Goal: Task Accomplishment & Management: Manage account settings

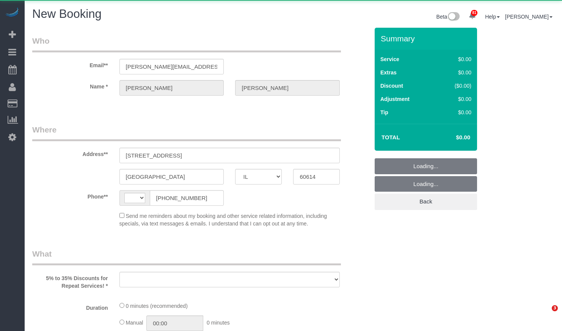
select select "IL"
select select "string:[GEOGRAPHIC_DATA]"
select select "string:fspay-002953ac-eaad-47d2-8572-887d8584f060"
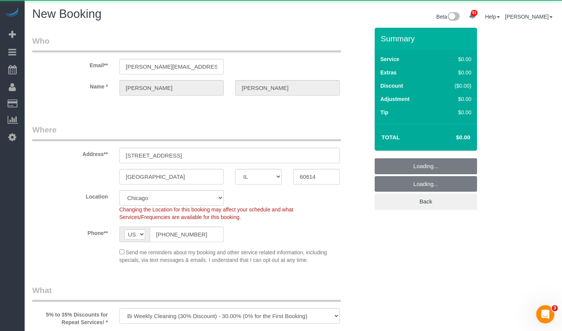
select select "object:7494"
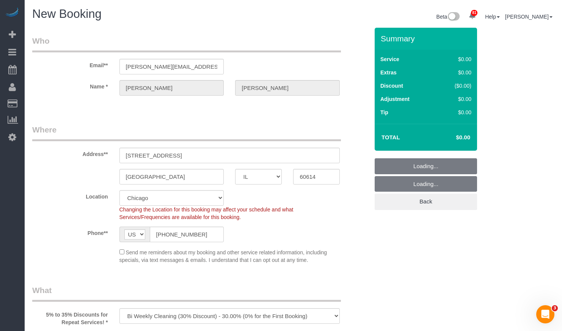
select select "512"
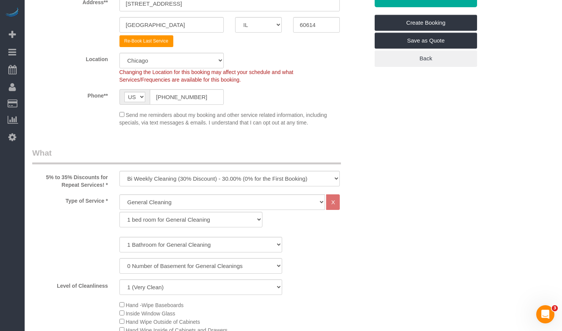
scroll to position [228, 0]
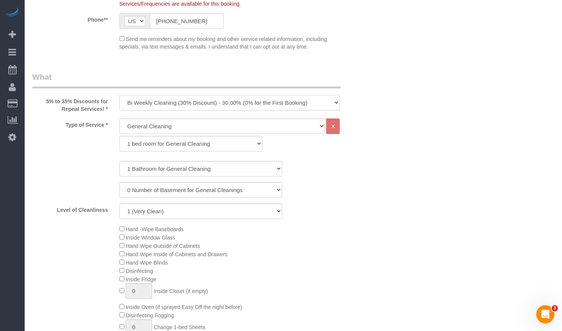
click at [297, 101] on select "One Time Cleaning Weekly Cleaning (35% Discount) - 35.00% (0% for the First Boo…" at bounding box center [230, 103] width 221 height 16
select select "object:7808"
click at [120, 95] on select "One Time Cleaning Weekly Cleaning (35% Discount) - 35.00% (0% for the First Boo…" at bounding box center [230, 103] width 221 height 16
click at [246, 147] on select "1 bed room for General Cleaning 2 bed room for General Cleaning 3 bed room for …" at bounding box center [191, 144] width 143 height 16
select select "290"
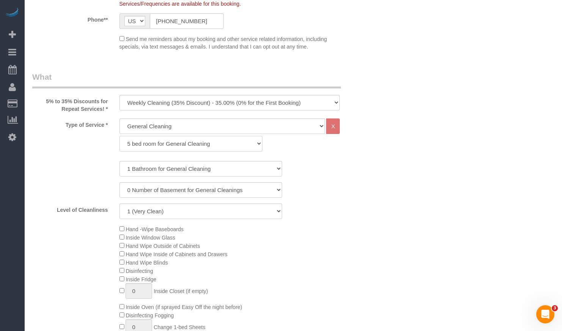
click at [120, 136] on select "1 bed room for General Cleaning 2 bed room for General Cleaning 3 bed room for …" at bounding box center [191, 144] width 143 height 16
click at [174, 171] on select "1 Bathroom for General Cleaning 2 Bathroom for General Cleanings 3 Bathroom for…" at bounding box center [201, 169] width 163 height 16
select select "6"
click at [120, 161] on select "1 Bathroom for General Cleaning 2 Bathroom for General Cleanings 3 Bathroom for…" at bounding box center [201, 169] width 163 height 16
click at [160, 195] on select "0 Number of Basement for General Cleanings 1 Number of Basement for General Cle…" at bounding box center [201, 190] width 163 height 16
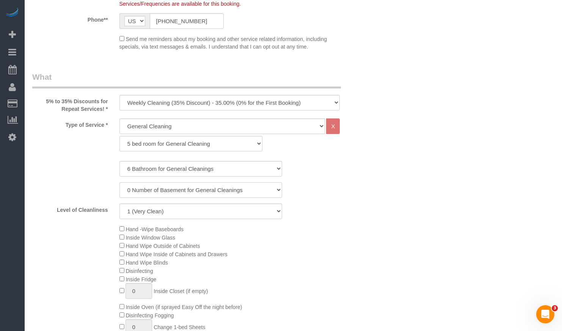
select select "1"
click at [120, 182] on select "0 Number of Basement for General Cleanings 1 Number of Basement for General Cle…" at bounding box center [201, 190] width 163 height 16
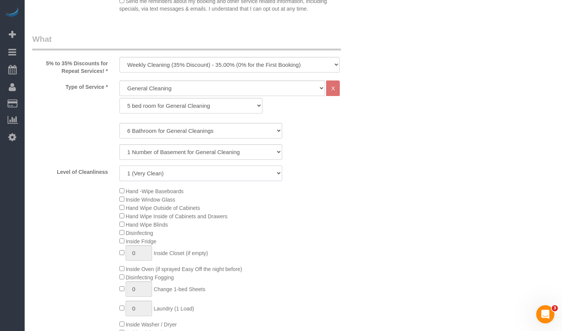
click at [239, 176] on select "1 (Very Clean) 2 3 4 5 (Average Condition) 6 7 8 9 10 (Extremely Dirty)" at bounding box center [201, 173] width 163 height 16
select select "9"
click at [120, 165] on select "1 (Very Clean) 2 3 4 5 (Average Condition) 6 7 8 9 10 (Extremely Dirty)" at bounding box center [201, 173] width 163 height 16
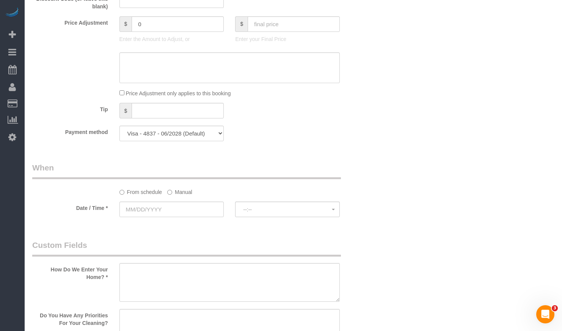
scroll to position [759, 0]
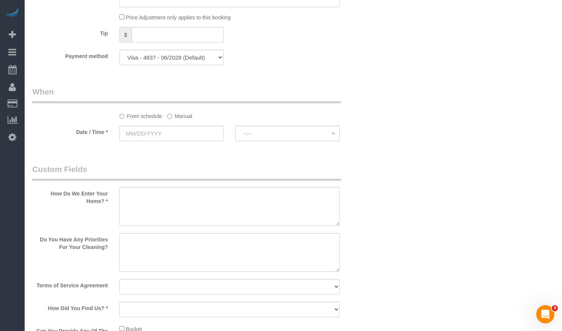
click at [178, 114] on label "Manual" at bounding box center [179, 115] width 25 height 10
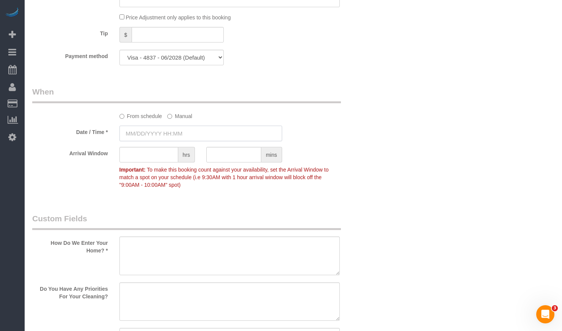
click at [175, 135] on input "text" at bounding box center [201, 134] width 163 height 16
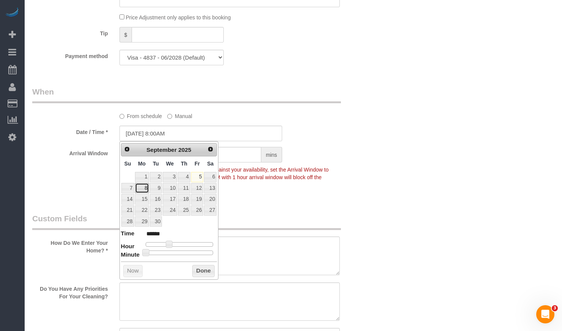
click at [142, 191] on link "8" at bounding box center [142, 188] width 14 height 10
type input "09/08/2025 9:00AM"
type input "******"
type input "09/08/2025 10:00AM"
type input "*******"
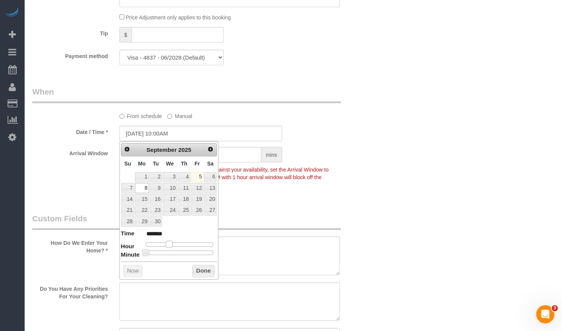
type input "09/08/2025 11:00AM"
type input "*******"
type input "09/08/2025 12:00PM"
type input "*******"
type input "[DATE] 1:00PM"
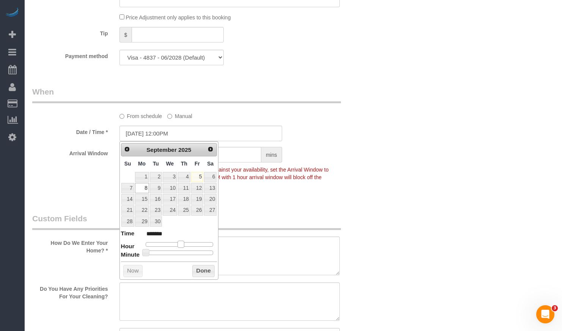
type input "******"
drag, startPoint x: 170, startPoint y: 242, endPoint x: 184, endPoint y: 245, distance: 13.8
click at [184, 245] on span at bounding box center [183, 244] width 7 height 7
click at [211, 266] on button "Done" at bounding box center [203, 271] width 22 height 12
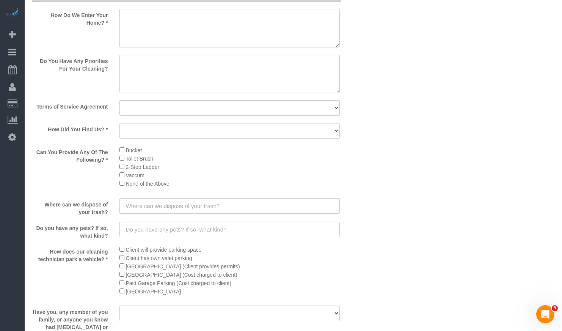
scroll to position [949, 0]
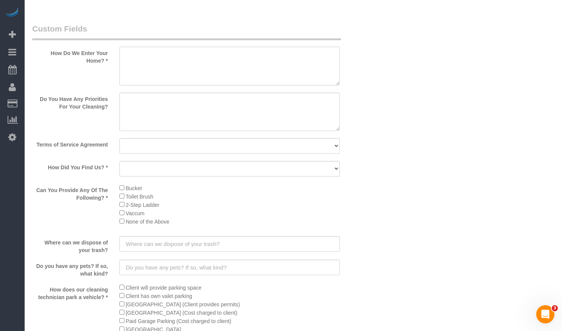
click at [217, 61] on textarea at bounding box center [230, 66] width 221 height 39
click at [240, 72] on textarea at bounding box center [230, 66] width 221 height 39
paste textarea "Side door entrance/front door right outside the driveway. Can also call the cli…"
type textarea "Side door entrance/front door right outside the driveway. Can also call the cli…"
click at [268, 121] on textarea at bounding box center [230, 112] width 221 height 39
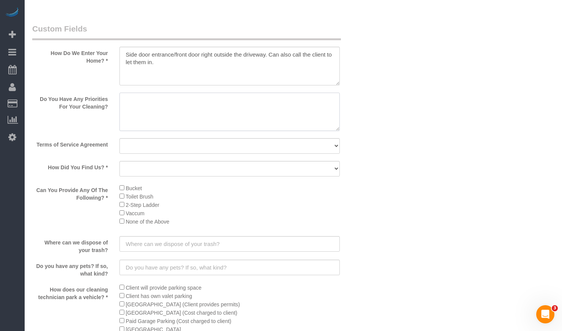
paste textarea "4 floors house. - 7000 sqft house (6 Bedrooms 6 full baths(2 bath tubs) PLUS an…"
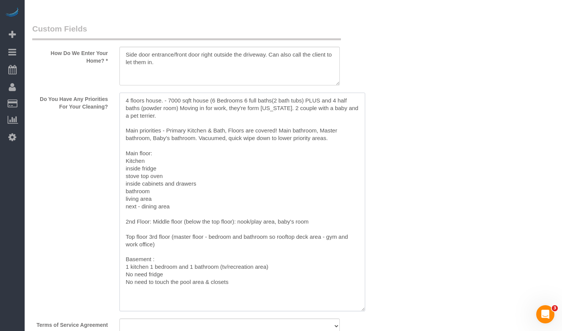
scroll to position [0, 0]
drag, startPoint x: 337, startPoint y: 129, endPoint x: 549, endPoint y: 283, distance: 262.2
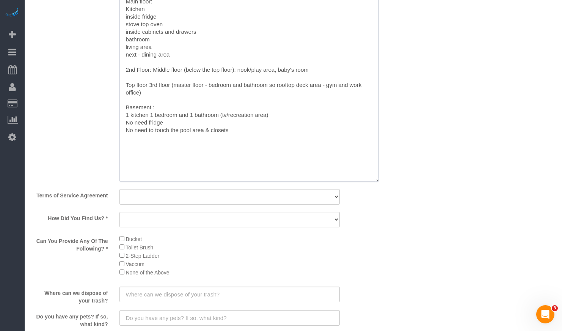
scroll to position [1176, 0]
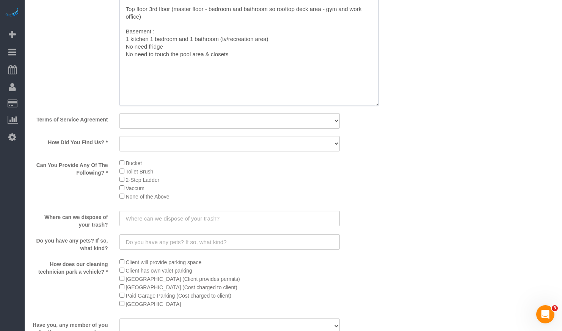
type textarea "4 floors house. - 7000 sqft house (6 Bedrooms 6 full baths(2 bath tubs) PLUS an…"
click at [185, 120] on select "Yes, I agree to the Terms of Service and Privacy Policy. No. I disagree with th…" at bounding box center [230, 121] width 221 height 16
select select "number:1"
click at [120, 113] on select "Yes, I agree to the Terms of Service and Privacy Policy. No. I disagree with th…" at bounding box center [230, 121] width 221 height 16
click at [204, 138] on select "Yelp Google Facebook Pinterest Alternative Social Media SMS Message Email Best …" at bounding box center [230, 144] width 221 height 16
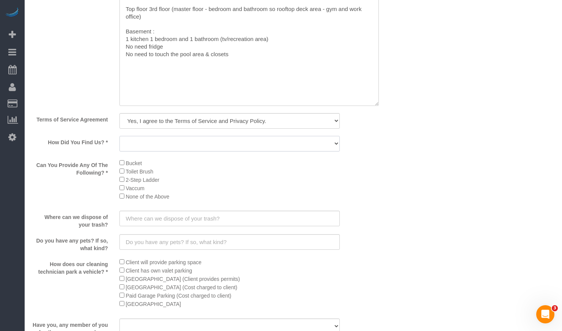
select select "number:58"
click at [120, 136] on select "Yelp Google Facebook Pinterest Alternative Social Media SMS Message Email Best …" at bounding box center [230, 144] width 221 height 16
click at [159, 219] on input "text" at bounding box center [230, 219] width 221 height 16
paste input "Grabage cans close by"
type input "Grabage cans close by"
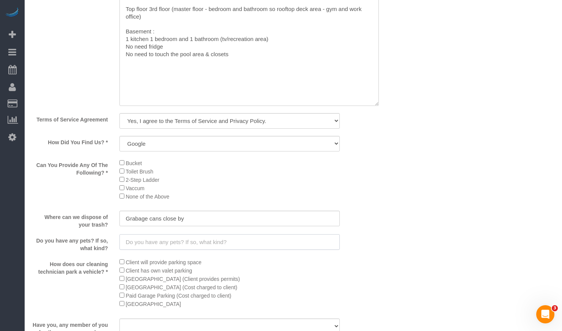
click at [212, 244] on input "text" at bounding box center [230, 242] width 221 height 16
paste input "1 dog terrier"
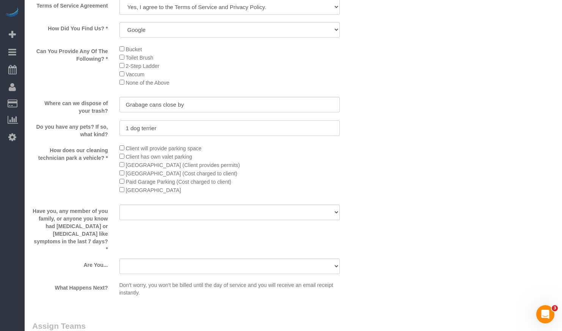
scroll to position [1328, 0]
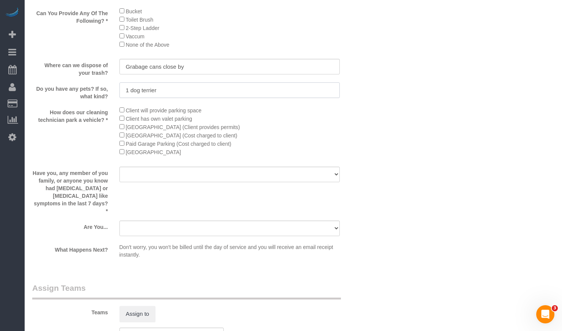
type input "1 dog terrier"
click at [153, 175] on select "Yes No" at bounding box center [230, 175] width 221 height 16
click at [290, 175] on select "Yes No" at bounding box center [230, 175] width 221 height 16
select select "number:139"
click at [120, 167] on select "Yes No" at bounding box center [230, 175] width 221 height 16
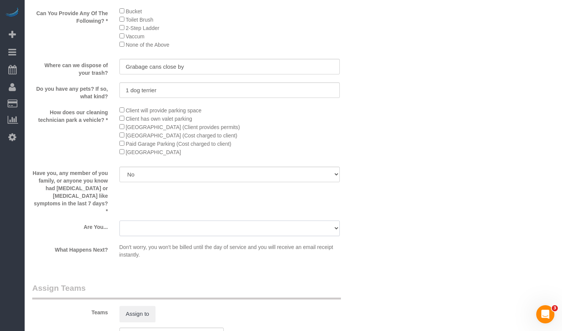
drag, startPoint x: 248, startPoint y: 213, endPoint x: 251, endPoint y: 219, distance: 6.6
click at [249, 220] on select "A parent with kids living at home. A parent with kids out of home. A person loo…" at bounding box center [230, 228] width 221 height 16
select select "number:104"
click at [120, 220] on select "A parent with kids living at home. A parent with kids out of home. A person loo…" at bounding box center [230, 228] width 221 height 16
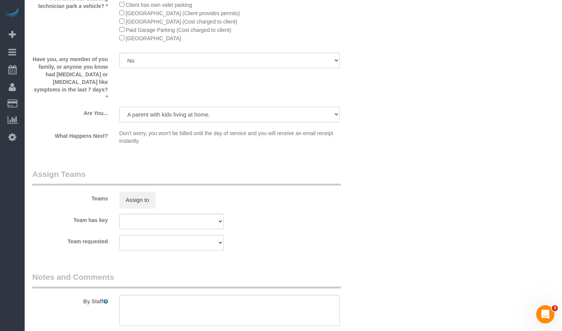
scroll to position [1518, 0]
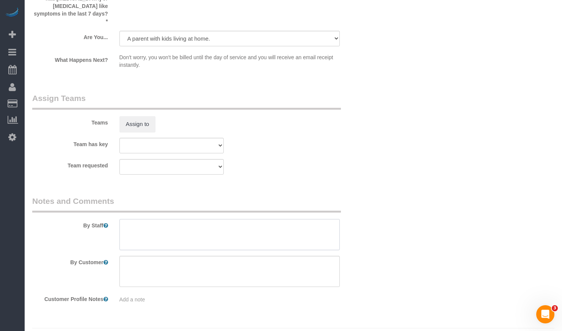
click at [233, 227] on textarea at bounding box center [230, 234] width 221 height 31
paste textarea "Initial Cleaning OTC Move In Partial Cleaning **potential weekly client 1). Mov…"
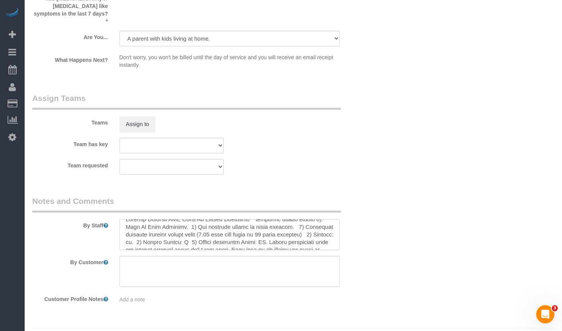
scroll to position [0, 0]
drag, startPoint x: 295, startPoint y: 219, endPoint x: 116, endPoint y: 217, distance: 178.7
click at [116, 219] on div at bounding box center [230, 234] width 232 height 31
drag, startPoint x: 223, startPoint y: 220, endPoint x: 180, endPoint y: 215, distance: 43.2
click at [176, 219] on textarea at bounding box center [230, 234] width 221 height 31
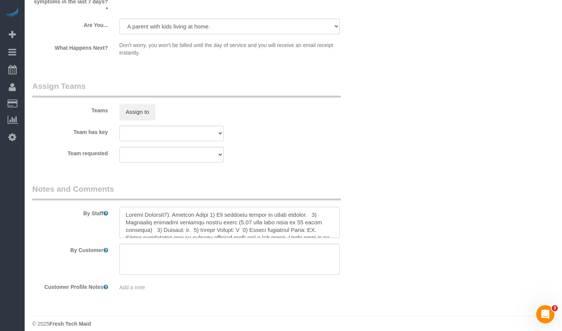
scroll to position [8, 0]
drag, startPoint x: 242, startPoint y: 209, endPoint x: 236, endPoint y: 209, distance: 6.5
click at [236, 209] on textarea at bounding box center [230, 222] width 221 height 31
drag, startPoint x: 235, startPoint y: 207, endPoint x: 285, endPoint y: 209, distance: 49.8
click at [285, 209] on textarea at bounding box center [230, 222] width 221 height 31
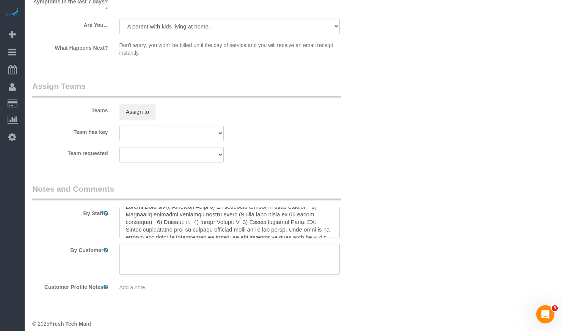
click at [257, 213] on textarea at bounding box center [230, 222] width 221 height 31
click at [244, 209] on textarea at bounding box center [230, 222] width 221 height 31
click at [242, 208] on textarea at bounding box center [230, 222] width 221 height 31
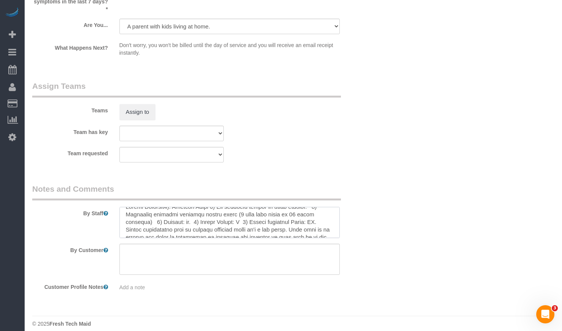
click at [241, 207] on textarea at bounding box center [230, 222] width 221 height 31
click at [238, 208] on textarea at bounding box center [230, 222] width 221 height 31
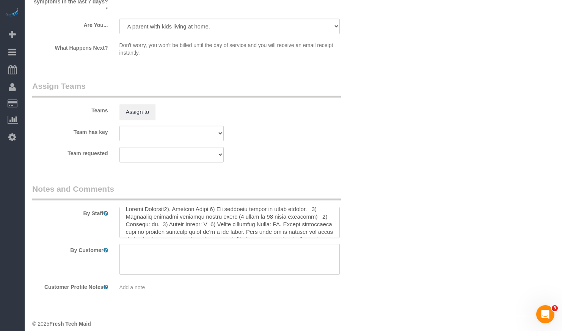
drag, startPoint x: 260, startPoint y: 206, endPoint x: 236, endPoint y: 211, distance: 25.1
click at [236, 211] on textarea at bounding box center [230, 222] width 221 height 31
drag, startPoint x: 241, startPoint y: 213, endPoint x: 296, endPoint y: 221, distance: 55.6
click at [296, 221] on textarea at bounding box center [230, 222] width 221 height 31
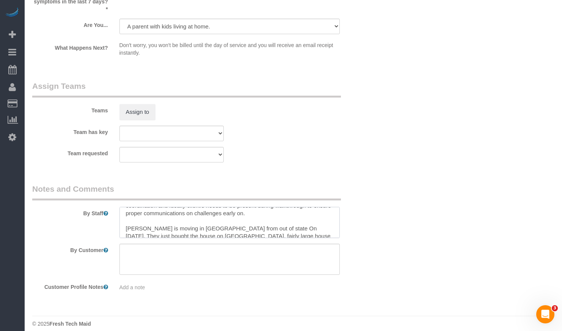
click at [299, 213] on textarea at bounding box center [230, 222] width 221 height 31
type textarea "Weekly Cleaning1). General Clean 2) See priority listed in above section. 3) Es…"
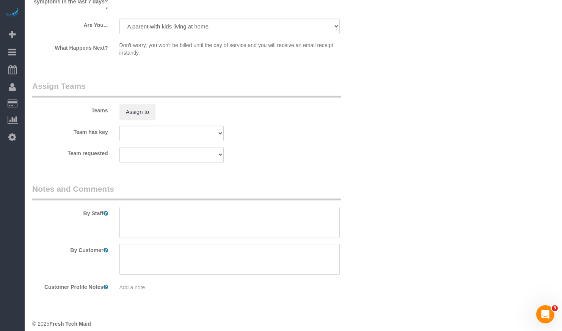
scroll to position [0, 0]
click at [189, 214] on textarea at bounding box center [230, 222] width 221 height 31
paste textarea "Weekly Cleaning1). General Clean 2) See priority listed in above section. 3) Es…"
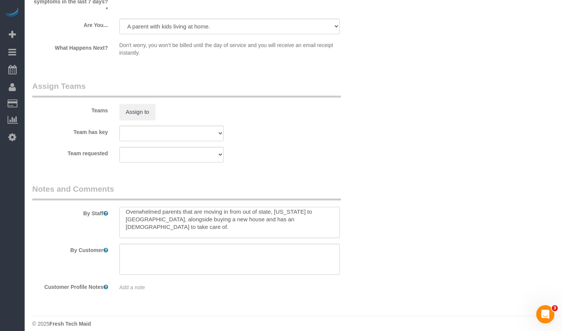
scroll to position [38, 0]
click at [128, 223] on textarea at bounding box center [230, 222] width 221 height 31
drag, startPoint x: 131, startPoint y: 222, endPoint x: 144, endPoint y: 236, distance: 19.1
click at [131, 222] on textarea at bounding box center [230, 222] width 221 height 31
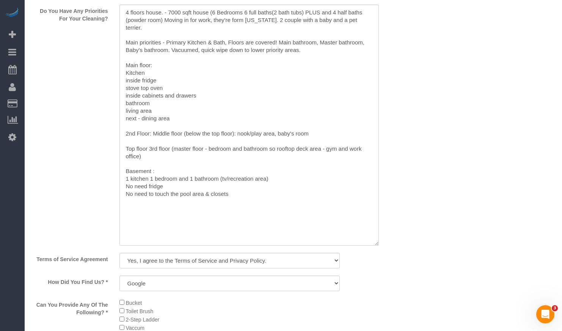
scroll to position [961, 0]
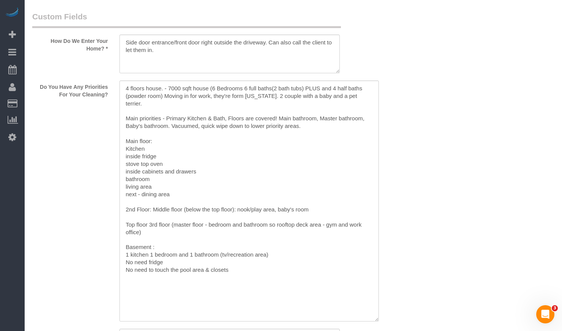
type textarea "Weekly Cleaning1). General Clean 2) See priority listed in above section. 3) Es…"
click at [125, 90] on textarea at bounding box center [250, 200] width 260 height 241
click at [141, 143] on textarea at bounding box center [250, 200] width 260 height 241
click at [139, 150] on textarea at bounding box center [250, 200] width 260 height 241
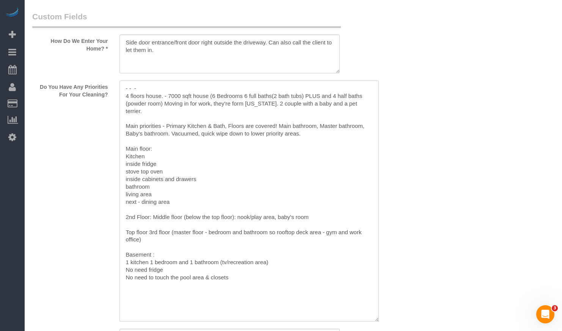
click at [134, 99] on textarea at bounding box center [250, 200] width 260 height 241
click at [135, 89] on textarea at bounding box center [250, 200] width 260 height 241
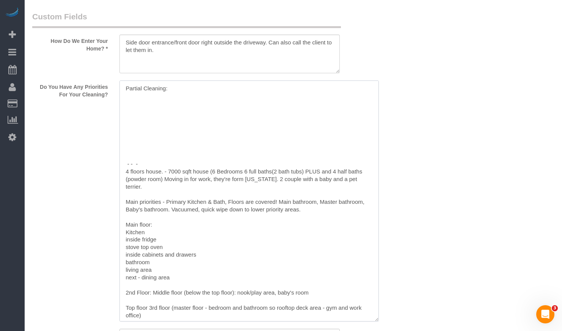
click at [152, 104] on textarea at bounding box center [250, 200] width 260 height 241
drag, startPoint x: 220, startPoint y: 115, endPoint x: 114, endPoint y: 110, distance: 106.0
click at [114, 110] on div at bounding box center [230, 201] width 232 height 242
click at [201, 105] on textarea at bounding box center [250, 200] width 260 height 241
drag, startPoint x: 173, startPoint y: 105, endPoint x: 107, endPoint y: 106, distance: 65.3
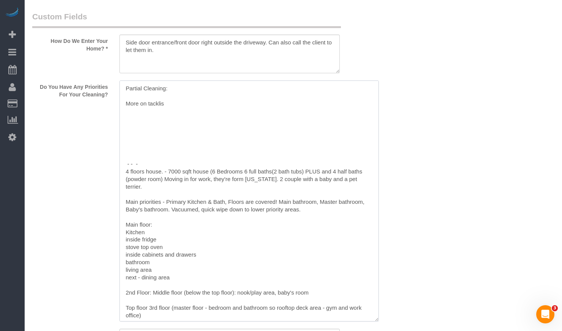
click at [107, 106] on div "Do You Have Any Priorities For Your Cleaning?" at bounding box center [201, 201] width 348 height 242
drag, startPoint x: 138, startPoint y: 107, endPoint x: 145, endPoint y: 100, distance: 10.5
click at [132, 100] on textarea at bounding box center [250, 200] width 260 height 241
drag, startPoint x: 167, startPoint y: 104, endPoint x: 121, endPoint y: 105, distance: 45.9
click at [121, 105] on textarea at bounding box center [250, 200] width 260 height 241
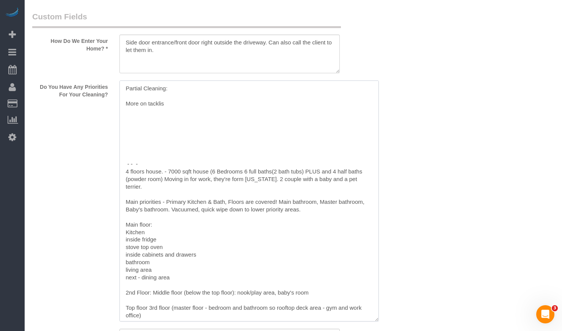
paste textarea "As for areas of touch- Basement- Rec room dust and carpet, half bath clean. May…"
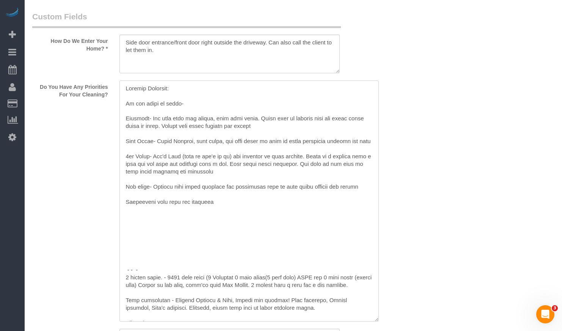
drag, startPoint x: 190, startPoint y: 104, endPoint x: 102, endPoint y: 102, distance: 87.3
click at [102, 102] on div "Do You Have Any Priorities For Your Cleaning?" at bounding box center [201, 201] width 348 height 242
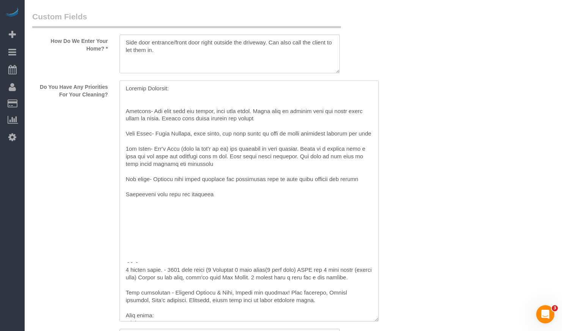
click at [226, 202] on textarea at bounding box center [250, 200] width 260 height 241
click at [127, 112] on textarea at bounding box center [250, 200] width 260 height 241
click at [126, 132] on textarea at bounding box center [250, 200] width 260 height 241
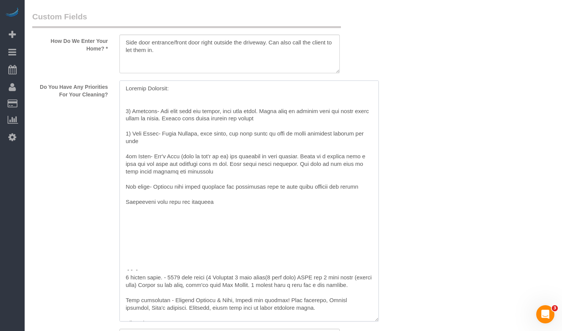
click at [127, 156] on textarea at bounding box center [250, 200] width 260 height 241
click at [127, 185] on textarea at bounding box center [250, 200] width 260 height 241
click at [127, 202] on textarea at bounding box center [250, 200] width 260 height 241
click at [242, 219] on textarea at bounding box center [250, 200] width 260 height 241
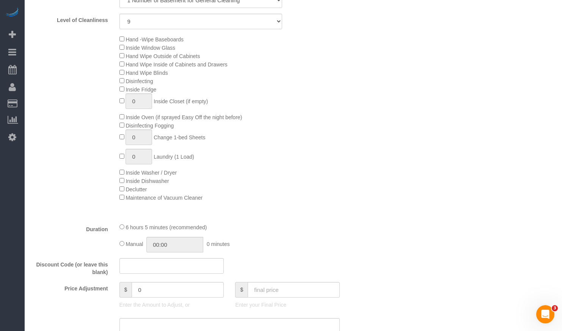
scroll to position [455, 0]
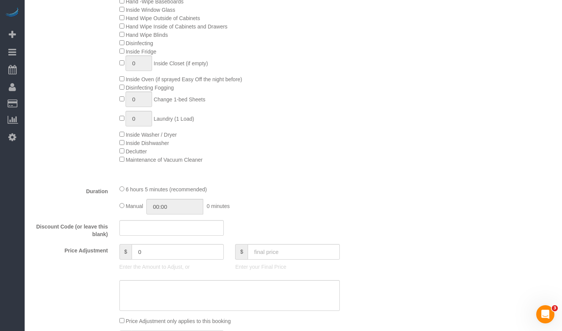
type textarea "Partial Cleaning: 1) Basement- Rec room dust and carpet, half bath clean. Maybe…"
drag, startPoint x: 181, startPoint y: 205, endPoint x: 129, endPoint y: 203, distance: 52.0
click at [137, 205] on div "Manual 06:05 6 hours 5 minutes" at bounding box center [230, 207] width 221 height 16
type input "04:00"
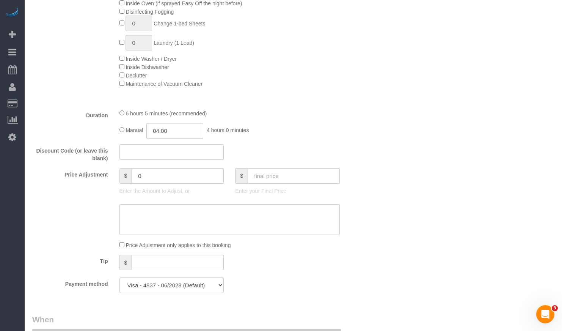
scroll to position [569, 0]
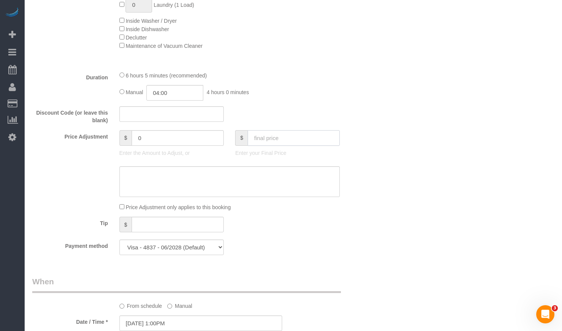
drag, startPoint x: 273, startPoint y: 140, endPoint x: 280, endPoint y: 142, distance: 7.7
click at [273, 140] on input "text" at bounding box center [294, 138] width 92 height 16
paste input "316"
type input "316"
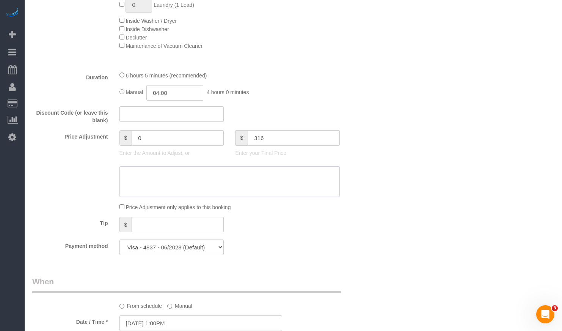
click at [319, 172] on textarea at bounding box center [230, 181] width 221 height 31
type input "-228"
paste textarea "316"
click at [126, 175] on textarea at bounding box center [230, 181] width 221 height 31
click at [127, 176] on textarea at bounding box center [230, 181] width 221 height 31
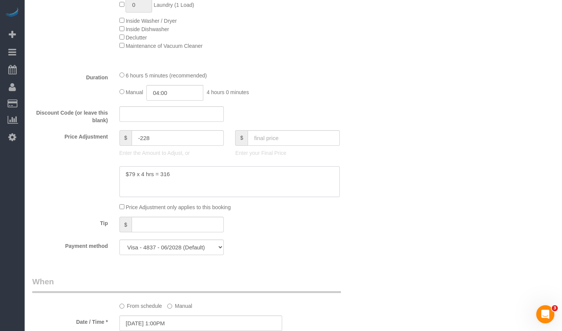
click at [161, 175] on textarea at bounding box center [230, 181] width 221 height 31
click at [201, 176] on textarea at bounding box center [230, 181] width 221 height 31
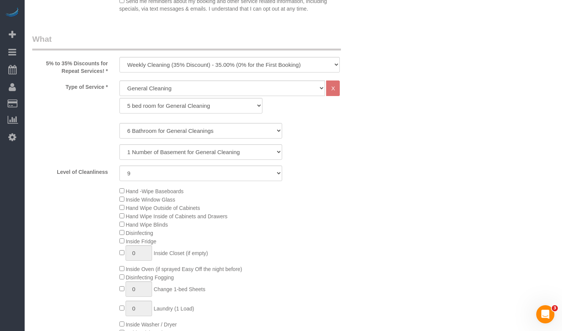
scroll to position [0, 0]
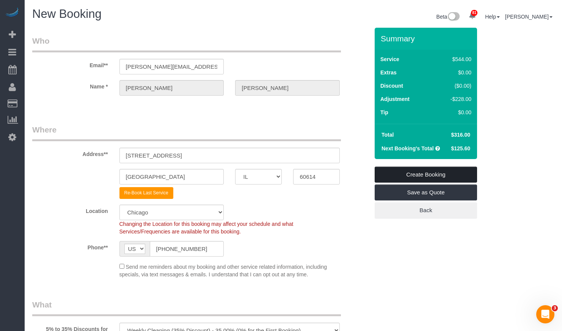
type textarea "$79 x 4 hrs = $316 partial cleaning"
click at [460, 175] on link "Create Booking" at bounding box center [426, 175] width 102 height 16
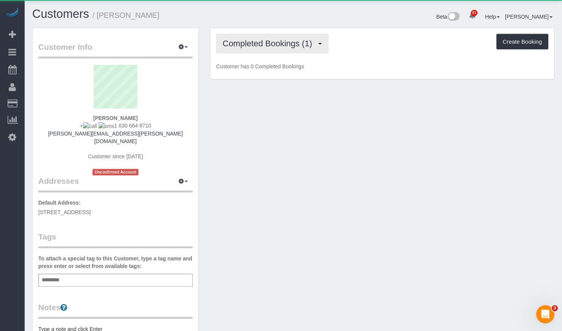
click at [294, 43] on span "Completed Bookings (1)" at bounding box center [269, 43] width 93 height 9
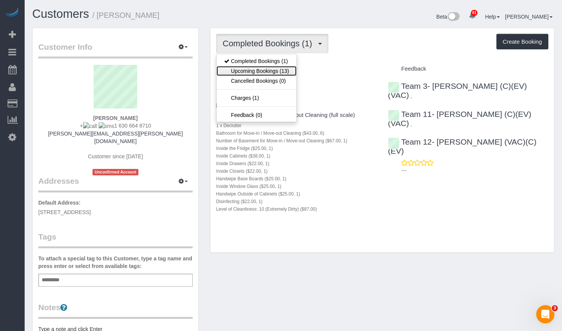
click at [283, 72] on link "Upcoming Bookings (13)" at bounding box center [257, 71] width 80 height 10
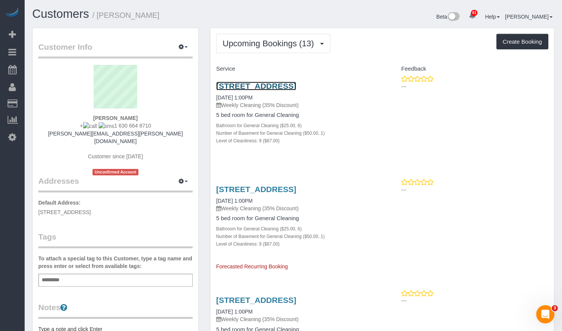
click at [293, 86] on link "[STREET_ADDRESS]" at bounding box center [256, 86] width 80 height 9
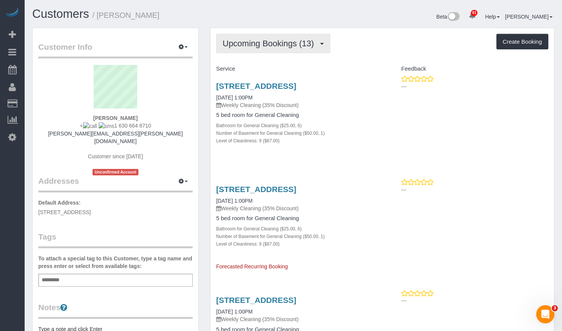
click at [264, 34] on button "Upcoming Bookings (13)" at bounding box center [273, 43] width 114 height 19
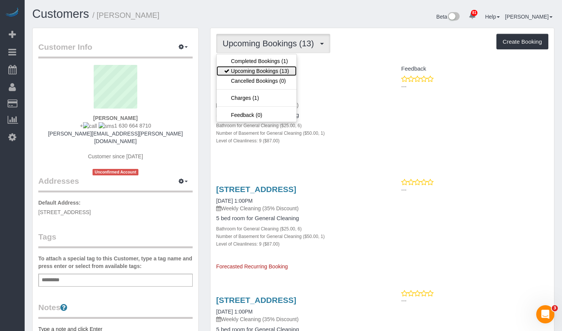
click at [281, 70] on link "Upcoming Bookings (13)" at bounding box center [257, 71] width 80 height 10
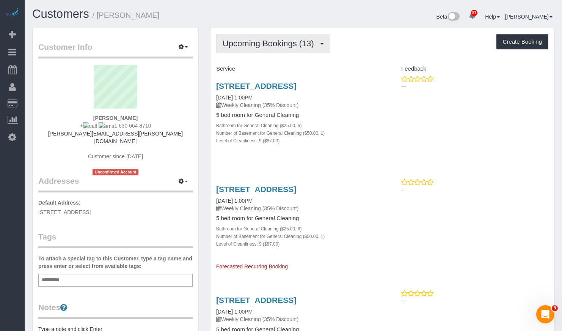
click at [267, 41] on span "Upcoming Bookings (13)" at bounding box center [270, 43] width 95 height 9
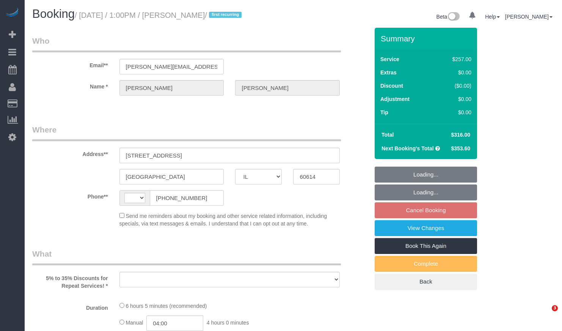
select select "IL"
select select "string:US"
select select "object:805"
select select "string:fspay-002953ac-eaad-47d2-8572-887d8584f060"
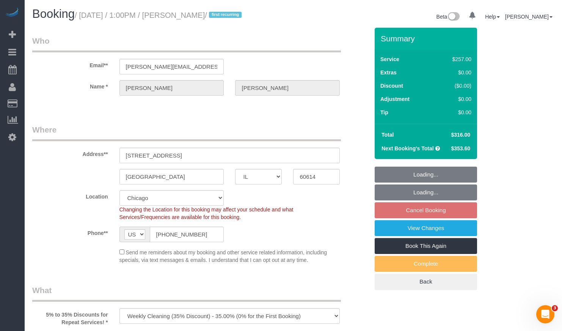
select select "number:1"
select select "number:58"
select select "number:139"
select select "number:104"
select select "512"
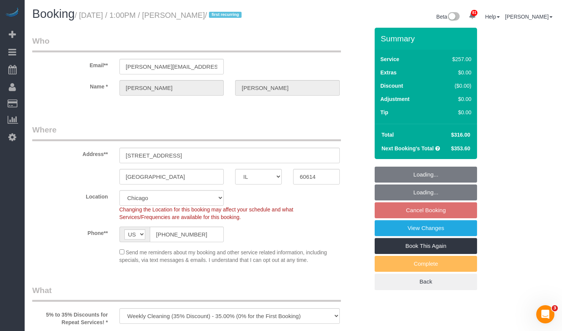
select select "6"
select select "1"
select select "9"
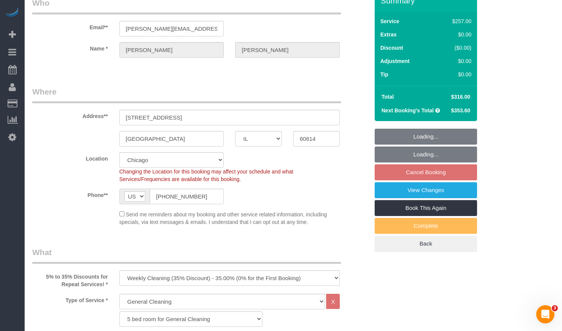
select select "6"
select select "1"
select select "9"
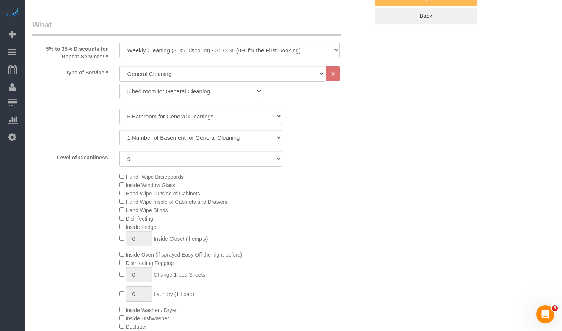
select select "object:1345"
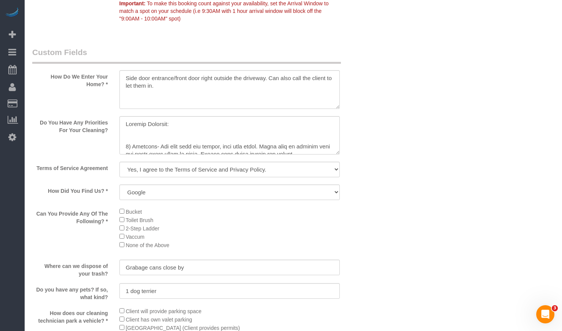
scroll to position [38, 0]
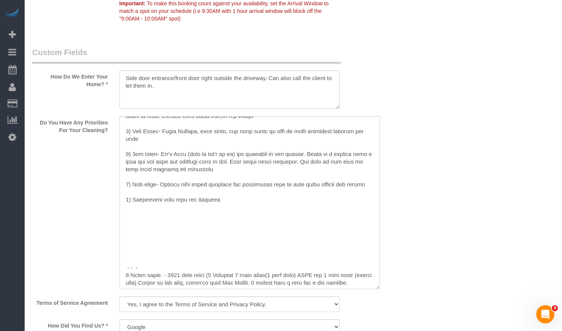
drag, startPoint x: 337, startPoint y: 152, endPoint x: 377, endPoint y: 279, distance: 133.0
click at [378, 281] on textarea at bounding box center [250, 202] width 261 height 173
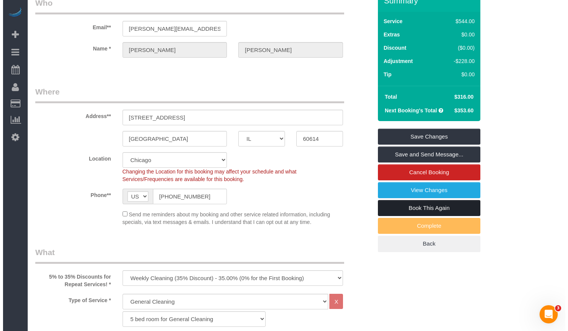
scroll to position [0, 0]
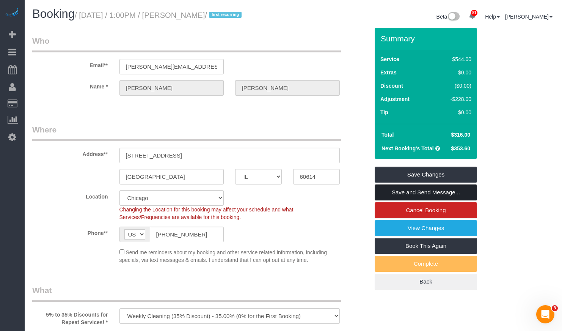
click at [412, 195] on link "Save and Send Message..." at bounding box center [426, 192] width 102 height 16
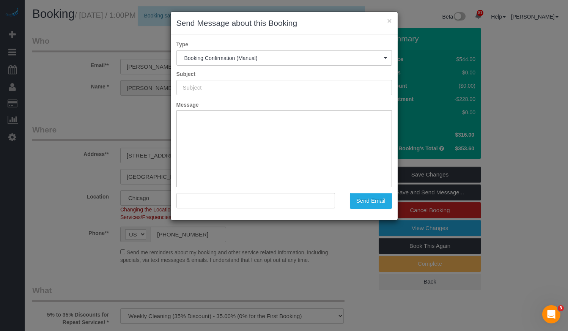
type input "Your Booking With Fresh Tech Maid, Confirmed!"
type input ""Corine Carlson" <carlson.corine@gmail.com>"
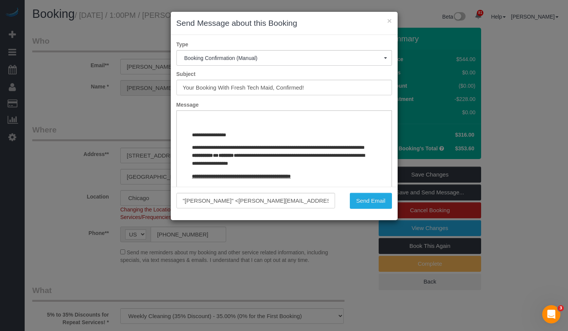
click at [400, 119] on div "× Send Message about this Booking Type Booking Confirmation (Manual) Booking Co…" at bounding box center [284, 165] width 568 height 331
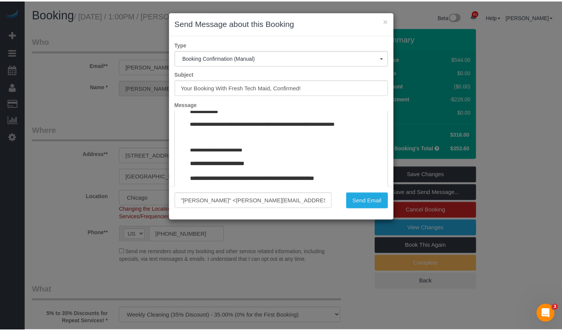
scroll to position [882, 0]
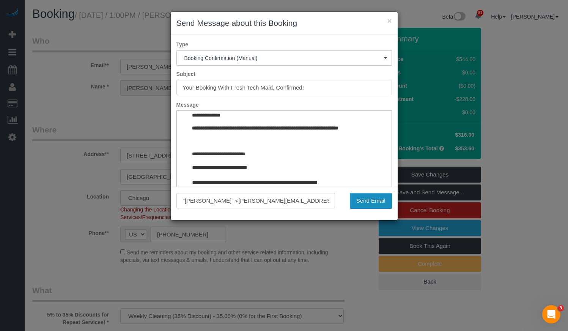
click at [380, 199] on button "Send Email" at bounding box center [371, 201] width 42 height 16
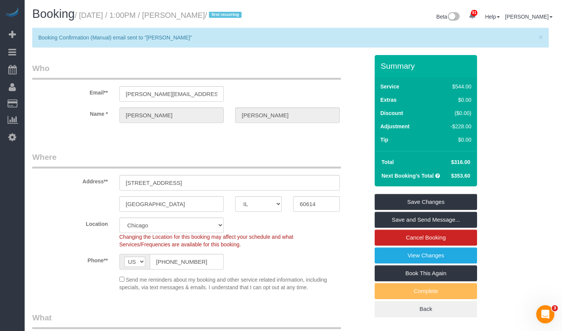
drag, startPoint x: 200, startPoint y: 15, endPoint x: 238, endPoint y: 15, distance: 38.3
click at [238, 15] on small "/ September 08, 2025 / 1:00PM / Corine Carlson / first recurring" at bounding box center [159, 15] width 169 height 8
copy small "[PERSON_NAME]"
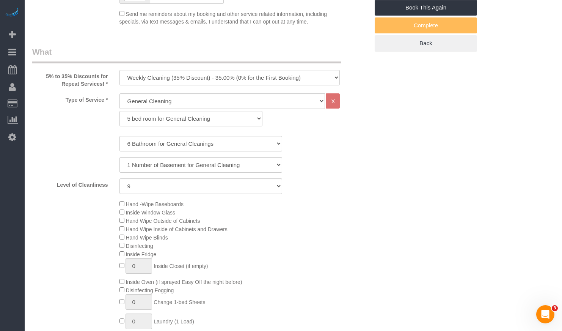
scroll to position [38, 0]
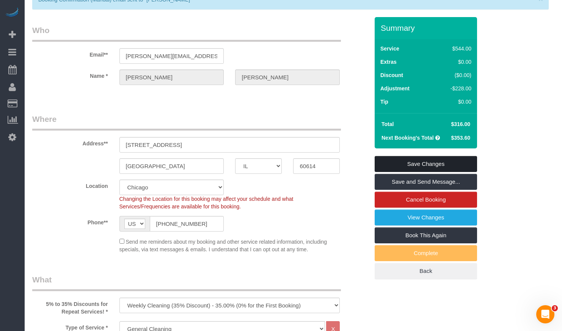
click at [434, 165] on link "Save Changes" at bounding box center [426, 164] width 102 height 16
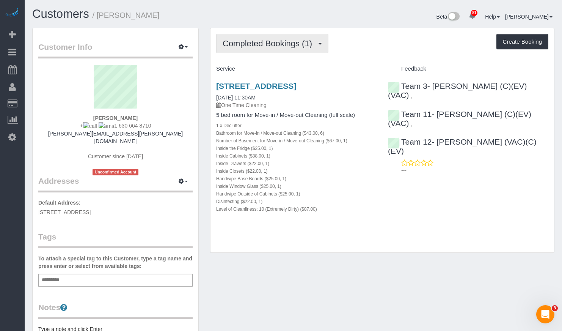
click at [272, 44] on span "Completed Bookings (1)" at bounding box center [269, 43] width 93 height 9
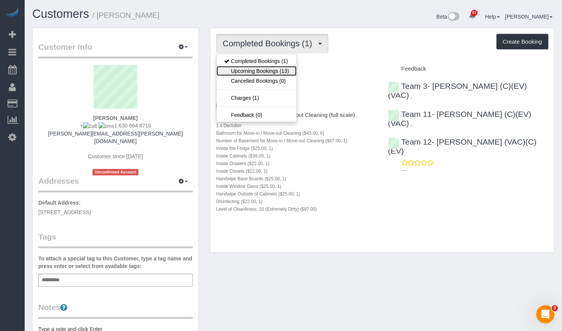
click at [274, 75] on link "Upcoming Bookings (13)" at bounding box center [257, 71] width 80 height 10
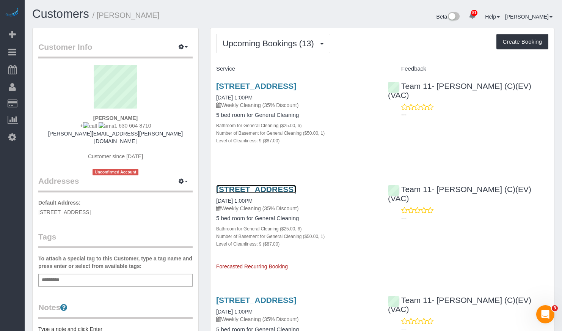
click at [286, 192] on link "[STREET_ADDRESS]" at bounding box center [256, 189] width 80 height 9
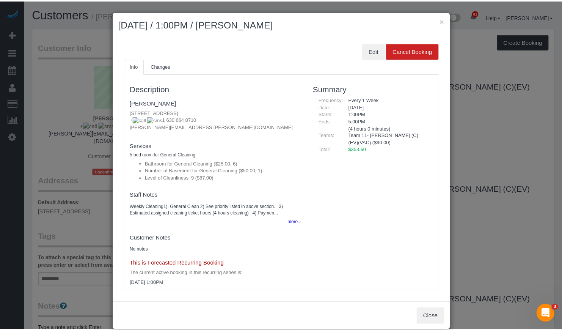
scroll to position [2, 0]
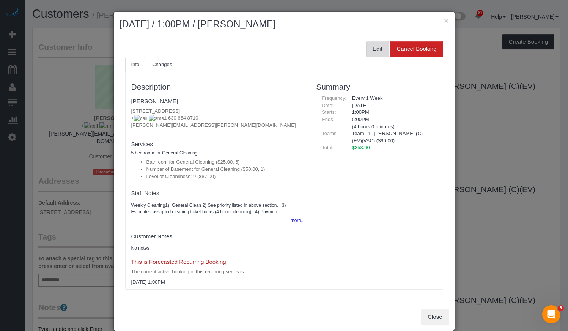
click at [375, 51] on button "Edit" at bounding box center [377, 49] width 23 height 16
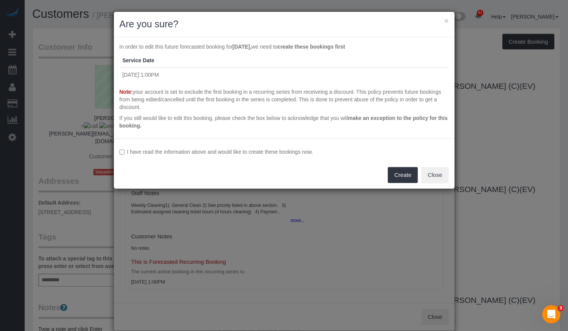
click at [208, 152] on label "I have read the information above and would like to create these bookings now." at bounding box center [284, 152] width 329 height 8
click at [399, 173] on button "Create" at bounding box center [403, 175] width 30 height 16
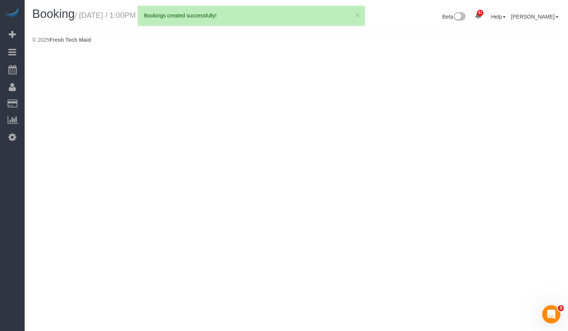
select select "IL"
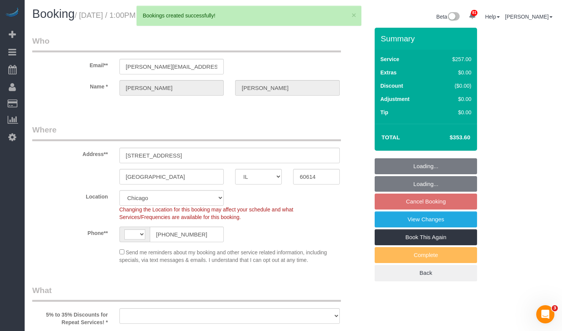
select select "string:US"
select select "string:fspay-002953ac-eaad-47d2-8572-887d8584f060"
select select "number:1"
select select "number:58"
select select "number:139"
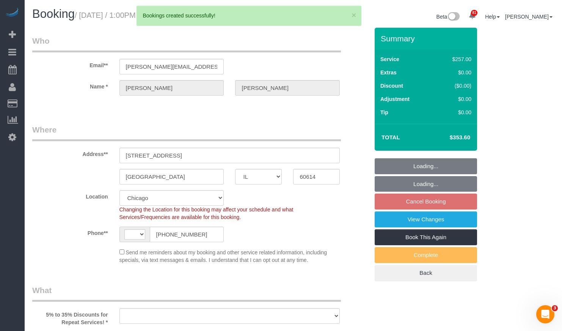
select select "number:104"
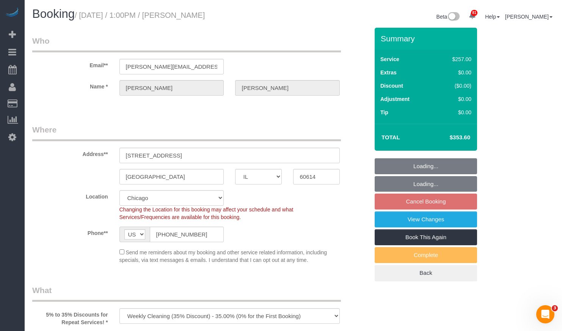
select select "object:1898"
select select "512"
select select "6"
select select "1"
select select "9"
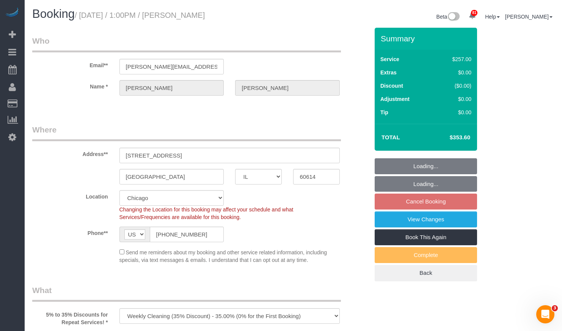
select select "object:2131"
select select "6"
select select "1"
select select "9"
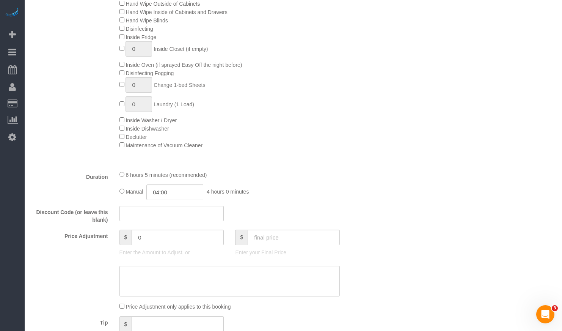
scroll to position [531, 0]
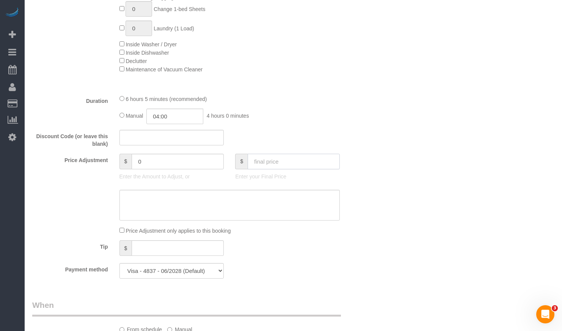
click at [306, 155] on input "text" at bounding box center [294, 162] width 92 height 16
type input "316"
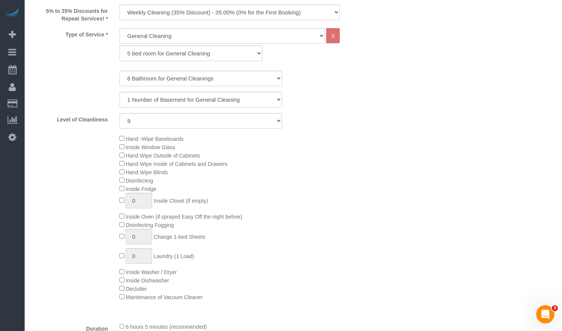
scroll to position [76, 0]
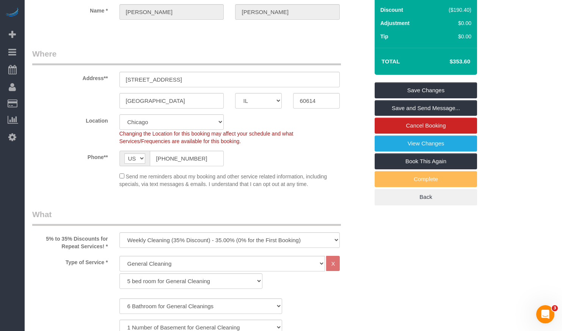
type input "-37.6"
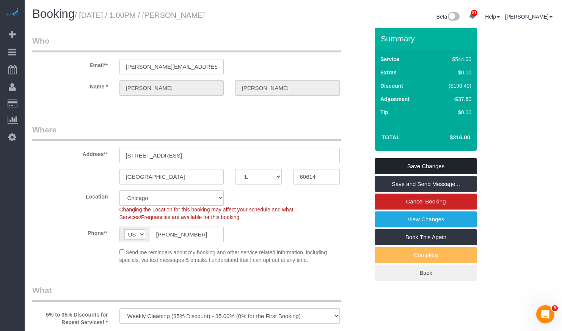
click at [409, 164] on link "Save Changes" at bounding box center [426, 166] width 102 height 16
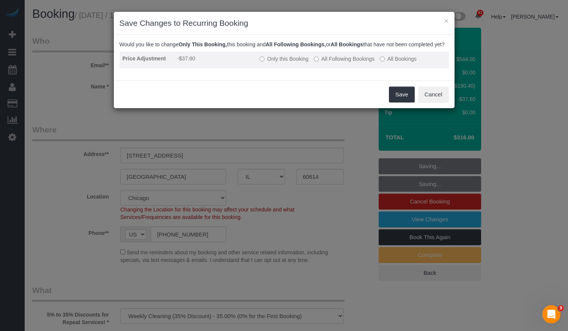
click at [343, 63] on label "All Following Bookings" at bounding box center [344, 59] width 61 height 8
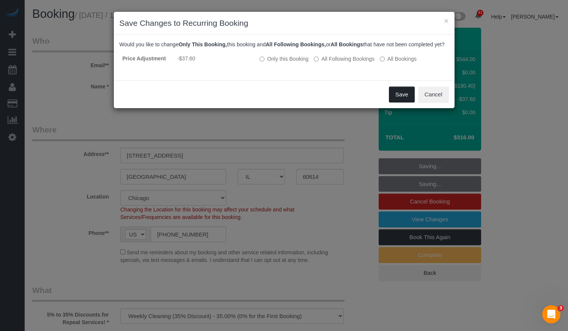
click at [394, 96] on button "Save" at bounding box center [402, 95] width 26 height 16
